Goal: Task Accomplishment & Management: Use online tool/utility

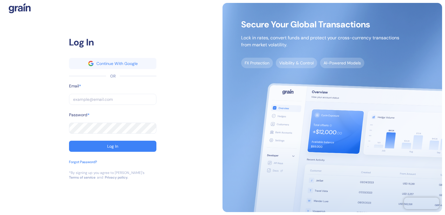
click at [104, 99] on input "text" at bounding box center [112, 99] width 87 height 11
type input "a"
type input "an"
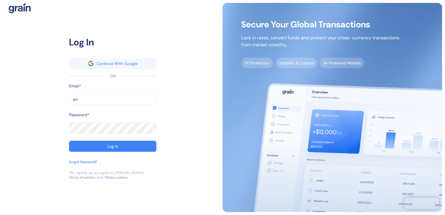
type input "ank"
type input "ankit"
type input "[PERSON_NAME]"
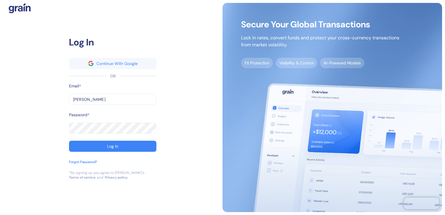
type input "[PERSON_NAME]"
type input "[PERSON_NAME]."
type input "[PERSON_NAME].b"
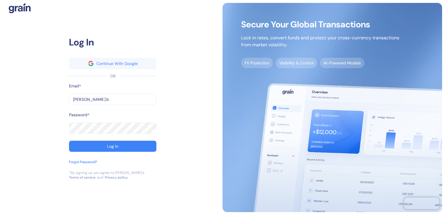
type input "[PERSON_NAME][DOMAIN_NAME]"
type input "[PERSON_NAME].biy"
type input "[PERSON_NAME].biya"
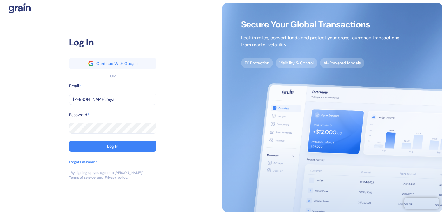
type input "[PERSON_NAME].biya"
type input "[PERSON_NAME].biyan"
type input "[PERSON_NAME].[PERSON_NAME]"
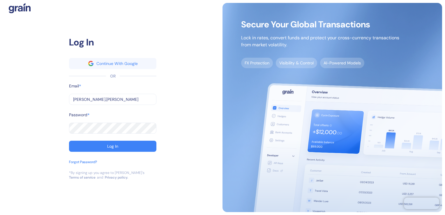
type input "[PERSON_NAME].[PERSON_NAME]@"
type input "[PERSON_NAME].[PERSON_NAME]@s"
type input "[PERSON_NAME].[PERSON_NAME]@st"
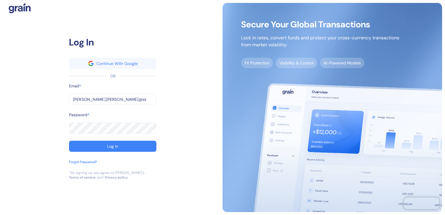
type input "[PERSON_NAME].[PERSON_NAME]@st"
type input "[PERSON_NAME].[PERSON_NAME]@stu"
type input "[PERSON_NAME].[PERSON_NAME]@stub"
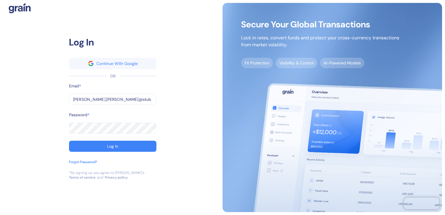
type input "[PERSON_NAME].[PERSON_NAME]@[PERSON_NAME]"
type input "[PERSON_NAME].[PERSON_NAME]@[PERSON_NAME]."
type input "[PERSON_NAME].[PERSON_NAME]@[PERSON_NAME].c"
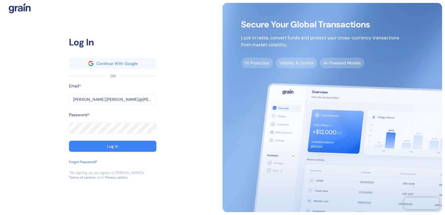
type input "[PERSON_NAME].[PERSON_NAME]@[PERSON_NAME].c"
type input "[PERSON_NAME][EMAIL_ADDRESS][PERSON_NAME][PERSON_NAME][DOMAIN_NAME]"
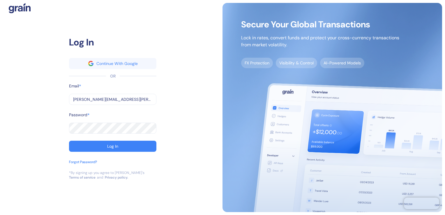
type input "[PERSON_NAME][EMAIL_ADDRESS][PERSON_NAME][PERSON_NAME][DOMAIN_NAME]"
click at [69, 141] on button "Log In" at bounding box center [112, 146] width 87 height 11
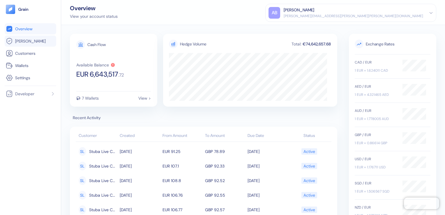
click at [28, 42] on span "[PERSON_NAME]" at bounding box center [30, 41] width 31 height 6
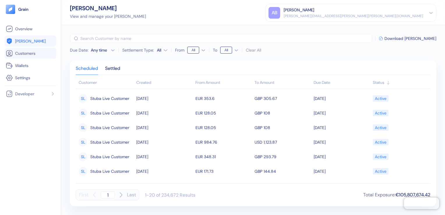
click at [19, 55] on span "Customers" at bounding box center [25, 53] width 20 height 6
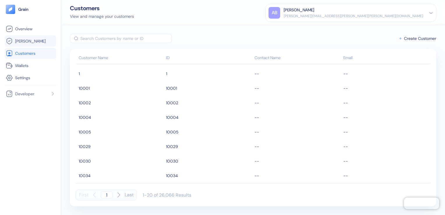
click at [22, 43] on span "[PERSON_NAME]" at bounding box center [30, 41] width 31 height 6
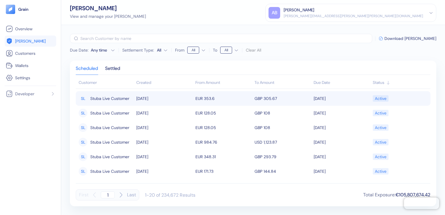
click at [111, 102] on span "Stuba Live Customer" at bounding box center [109, 99] width 39 height 10
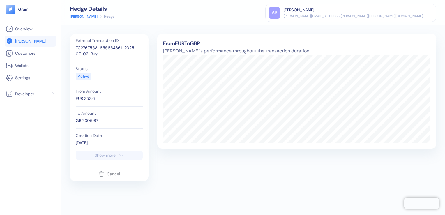
click at [22, 44] on span "[PERSON_NAME]" at bounding box center [30, 41] width 31 height 6
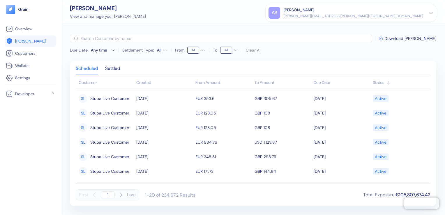
click at [101, 39] on input "text" at bounding box center [226, 38] width 292 height 9
click at [109, 37] on input "text" at bounding box center [226, 38] width 292 height 9
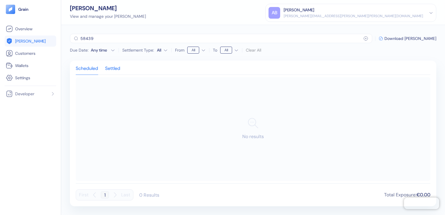
type input "58439"
click at [113, 66] on div "Settled" at bounding box center [112, 70] width 15 height 8
click at [84, 70] on div "Scheduled" at bounding box center [87, 70] width 22 height 8
click at [20, 40] on span "[PERSON_NAME]" at bounding box center [30, 41] width 31 height 6
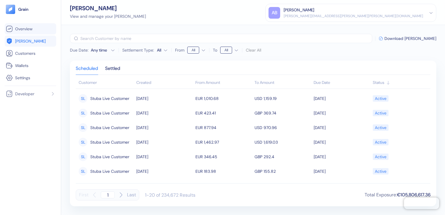
click at [23, 28] on span "Overview" at bounding box center [23, 29] width 17 height 6
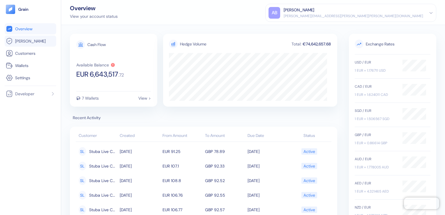
click at [23, 44] on span "[PERSON_NAME]" at bounding box center [30, 41] width 31 height 6
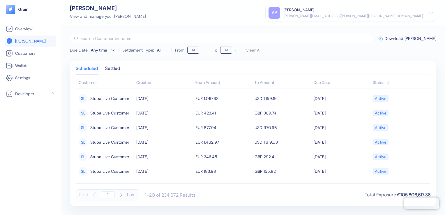
click at [87, 85] on th "Customer" at bounding box center [105, 83] width 59 height 12
click at [384, 82] on div "Status" at bounding box center [400, 83] width 55 height 6
click at [384, 83] on div "Status" at bounding box center [400, 83] width 55 height 6
click at [106, 71] on div "Settled" at bounding box center [112, 70] width 15 height 8
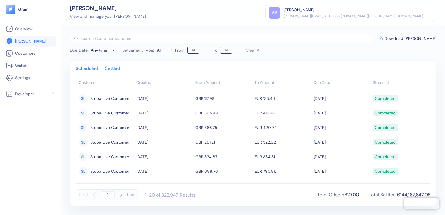
click at [82, 69] on div "Scheduled" at bounding box center [87, 70] width 22 height 8
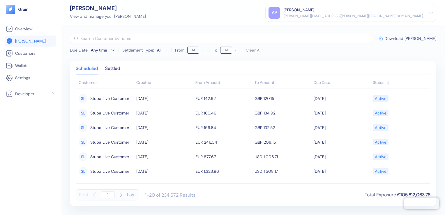
click at [414, 38] on span "Download [PERSON_NAME]" at bounding box center [411, 38] width 52 height 4
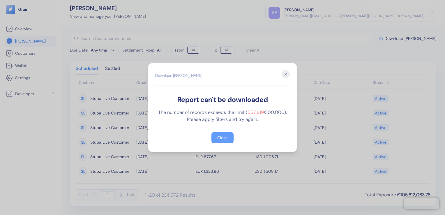
click at [223, 139] on div "Close" at bounding box center [222, 138] width 10 height 4
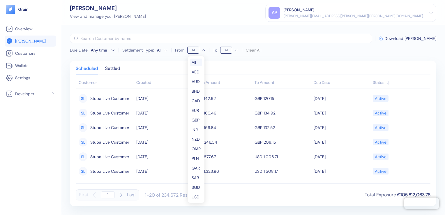
click at [198, 50] on html "Pingdom Check: App Online Overview [PERSON_NAME] Customers Wallets Settings Dev…" at bounding box center [222, 107] width 445 height 215
click at [228, 48] on html "Pingdom Check: App Online Overview [PERSON_NAME] Customers Wallets Settings Dev…" at bounding box center [222, 107] width 445 height 215
click at [21, 42] on span "[PERSON_NAME]" at bounding box center [30, 41] width 31 height 6
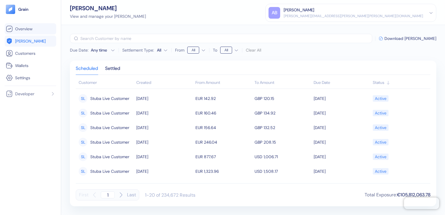
click at [35, 31] on link "Overview" at bounding box center [30, 28] width 49 height 7
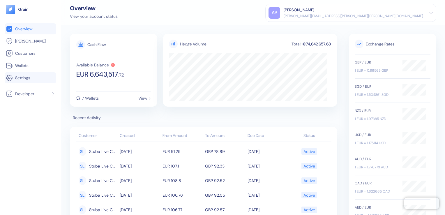
click at [27, 77] on span "Settings" at bounding box center [22, 78] width 15 height 6
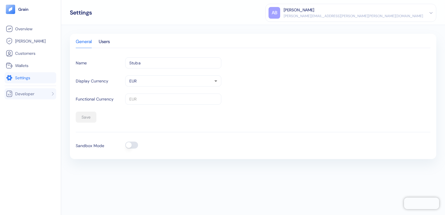
click at [27, 92] on span "Developer" at bounding box center [24, 94] width 19 height 6
click at [20, 40] on span "[PERSON_NAME]" at bounding box center [30, 41] width 31 height 6
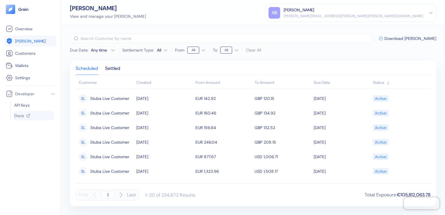
click at [23, 115] on span "Docs" at bounding box center [19, 116] width 10 height 6
click at [315, 12] on div "[PERSON_NAME]" at bounding box center [299, 10] width 31 height 6
click at [395, 57] on div "Due Date : Any time Settlement Type: All From All To All Clear All ​ Download […" at bounding box center [253, 120] width 384 height 190
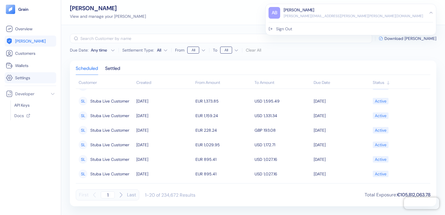
click at [21, 82] on li "Settings" at bounding box center [31, 77] width 52 height 11
click at [25, 76] on span "Settings" at bounding box center [22, 78] width 15 height 6
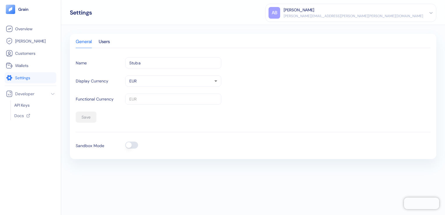
click at [134, 144] on button "button" at bounding box center [131, 145] width 13 height 7
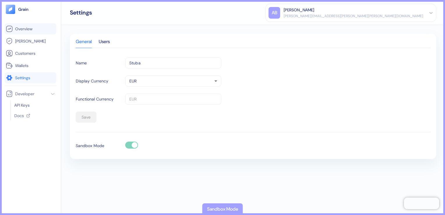
click at [21, 29] on span "Overview" at bounding box center [23, 29] width 17 height 6
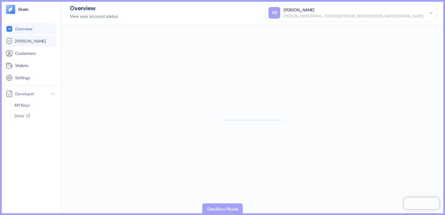
click at [22, 43] on span "[PERSON_NAME]" at bounding box center [30, 41] width 31 height 6
